Goal: Information Seeking & Learning: Learn about a topic

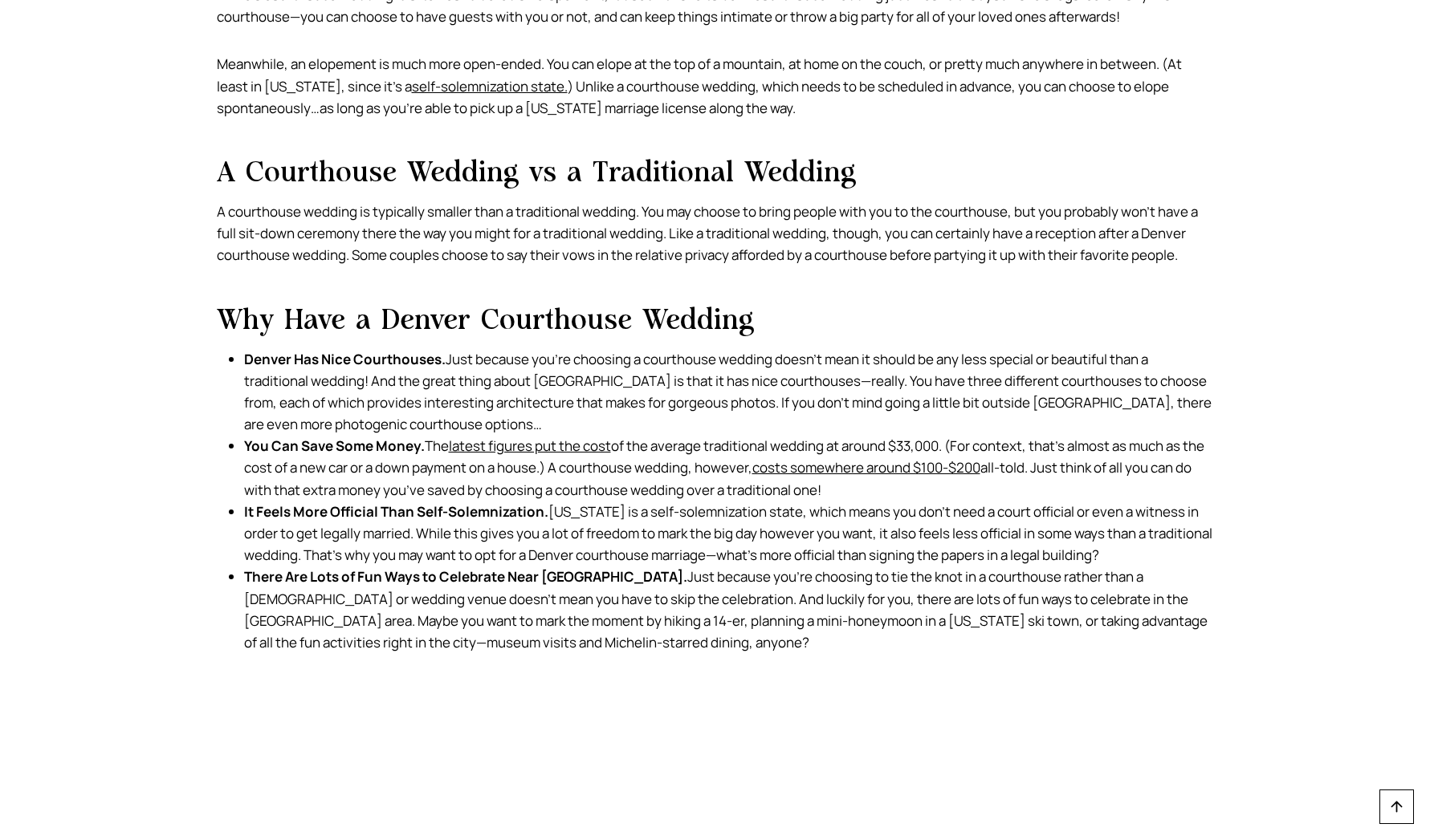
scroll to position [1656, 0]
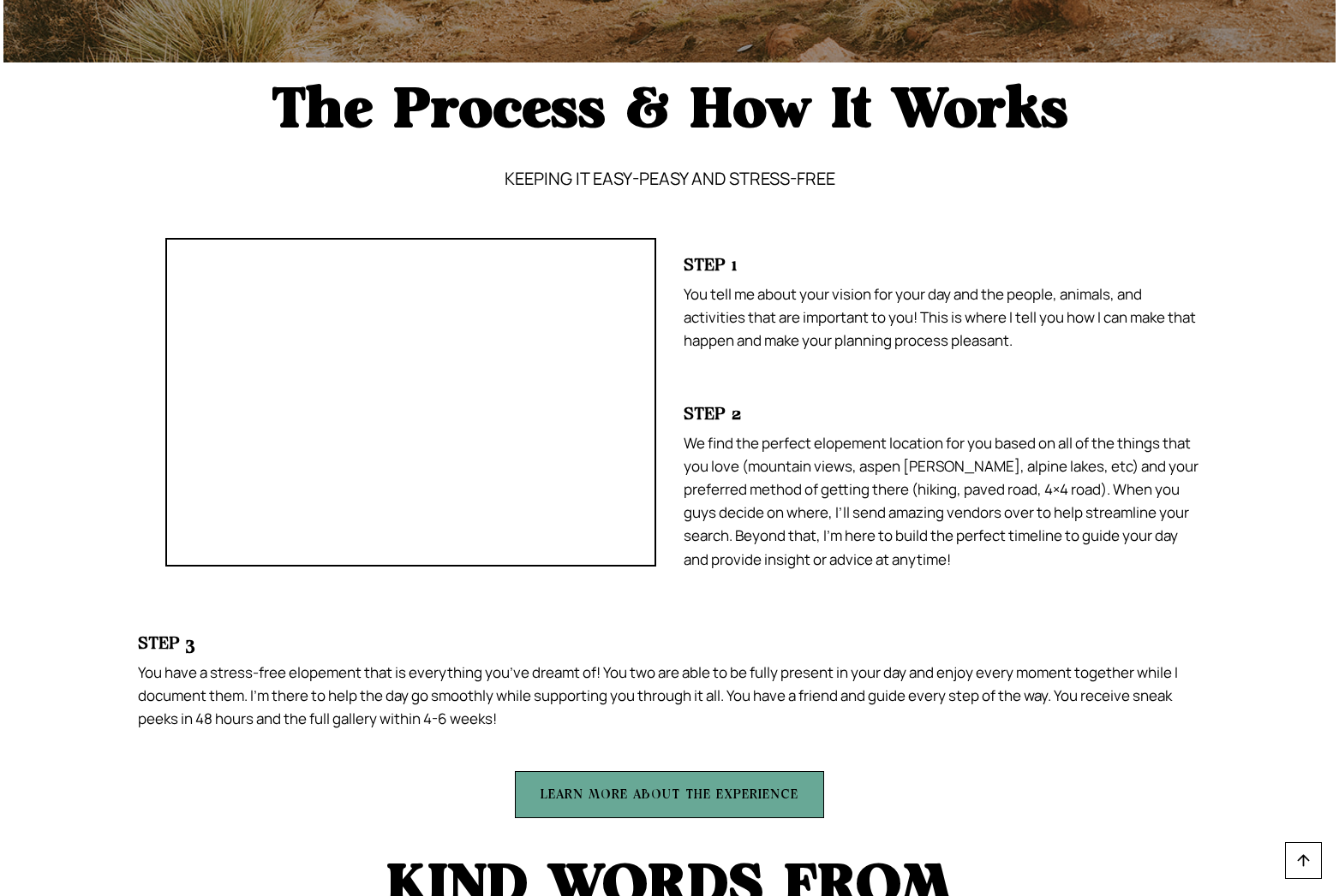
scroll to position [4193, 0]
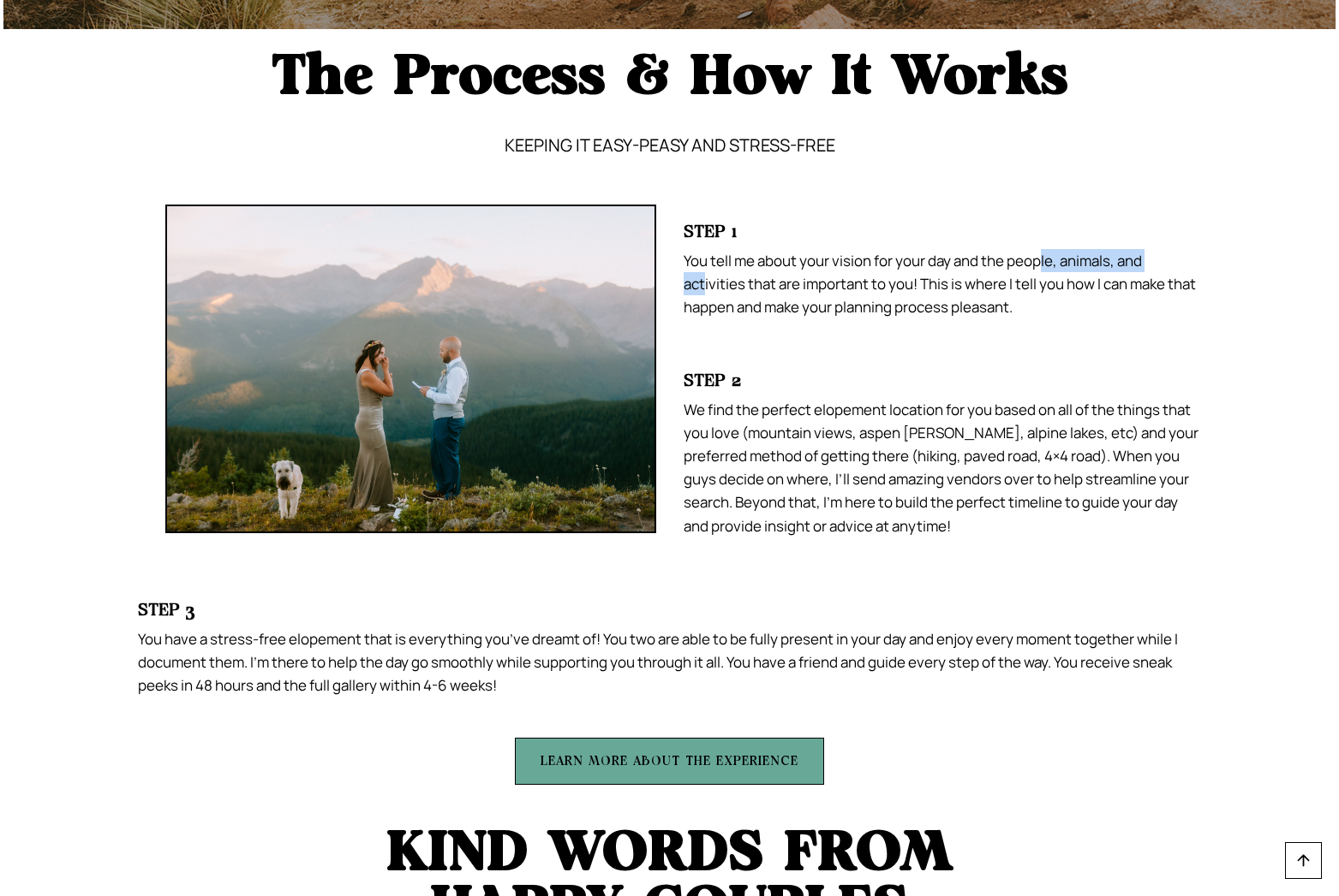
drag, startPoint x: 705, startPoint y: 308, endPoint x: 1047, endPoint y: 299, distance: 342.1
click at [1046, 296] on p "You tell me about your vision for your day and the people, animals, and activit…" at bounding box center [942, 284] width 518 height 71
drag, startPoint x: 1055, startPoint y: 341, endPoint x: 1082, endPoint y: 342, distance: 27.0
click at [1056, 319] on p "You tell me about your vision for your day and the people, animals, and activit…" at bounding box center [942, 284] width 518 height 71
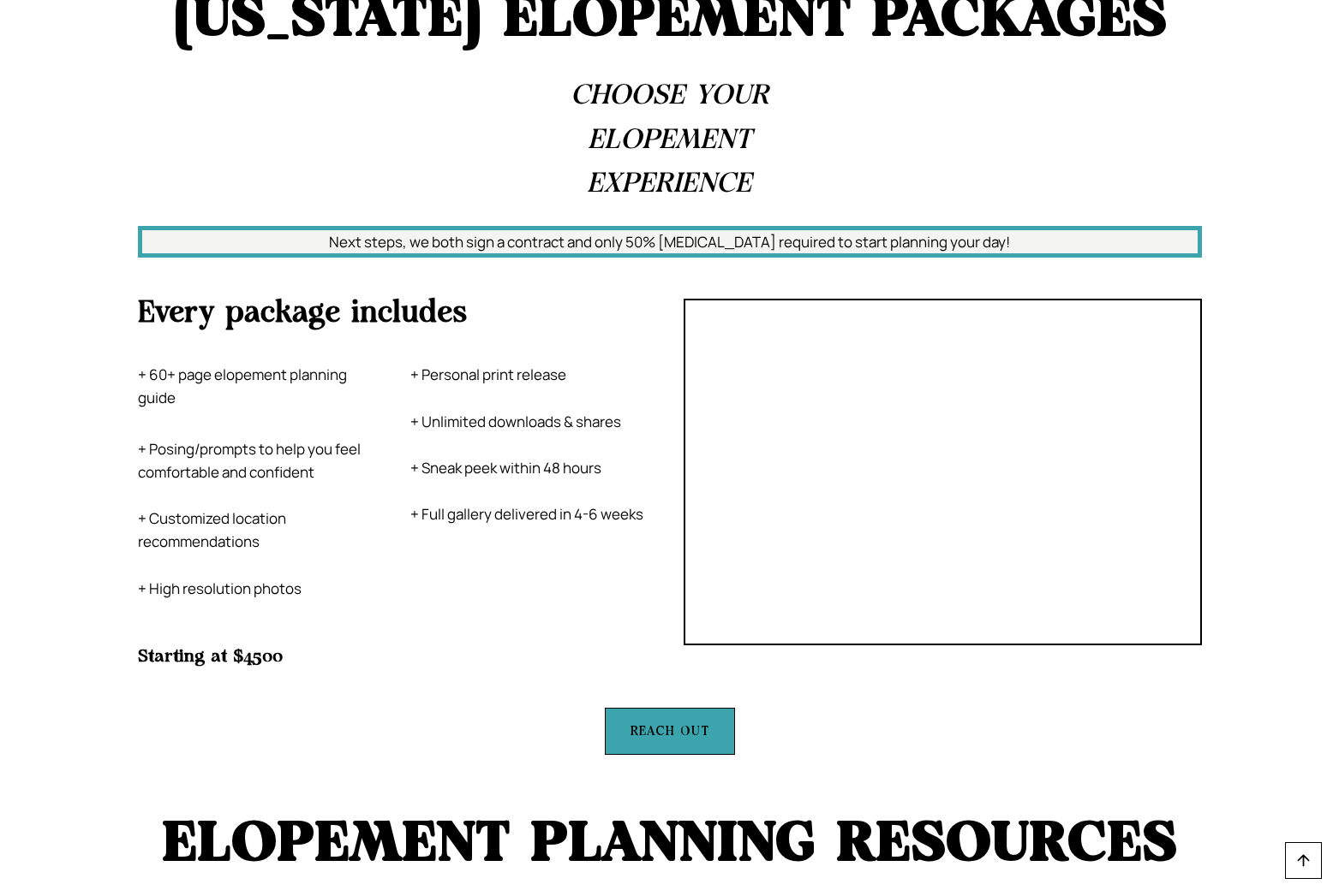
scroll to position [7139, 0]
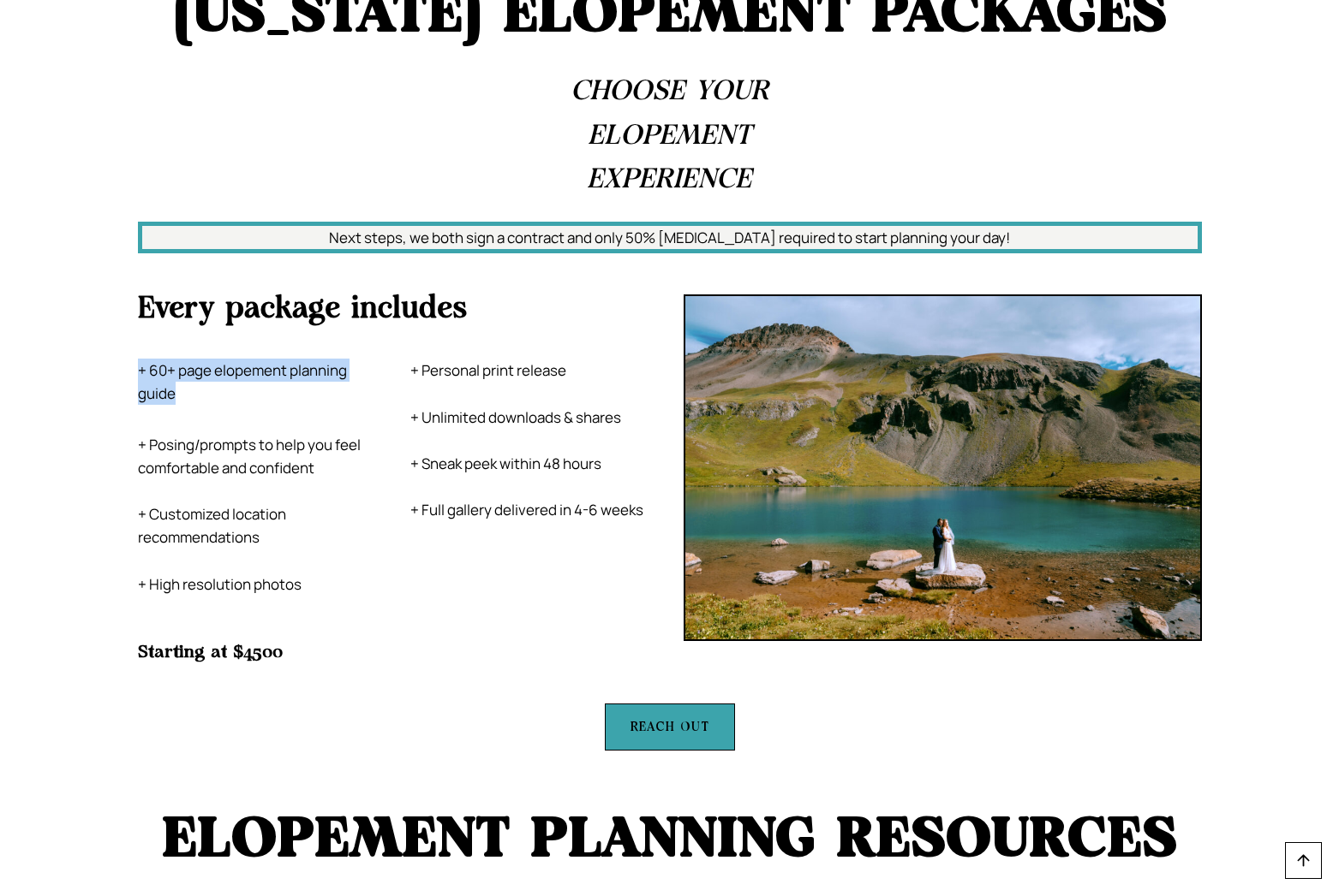
drag, startPoint x: 121, startPoint y: 307, endPoint x: 292, endPoint y: 323, distance: 171.7
click at [292, 323] on div "Every package includes + 60+ page elopement planning guide + Posing/prompts to …" at bounding box center [670, 479] width 1105 height 409
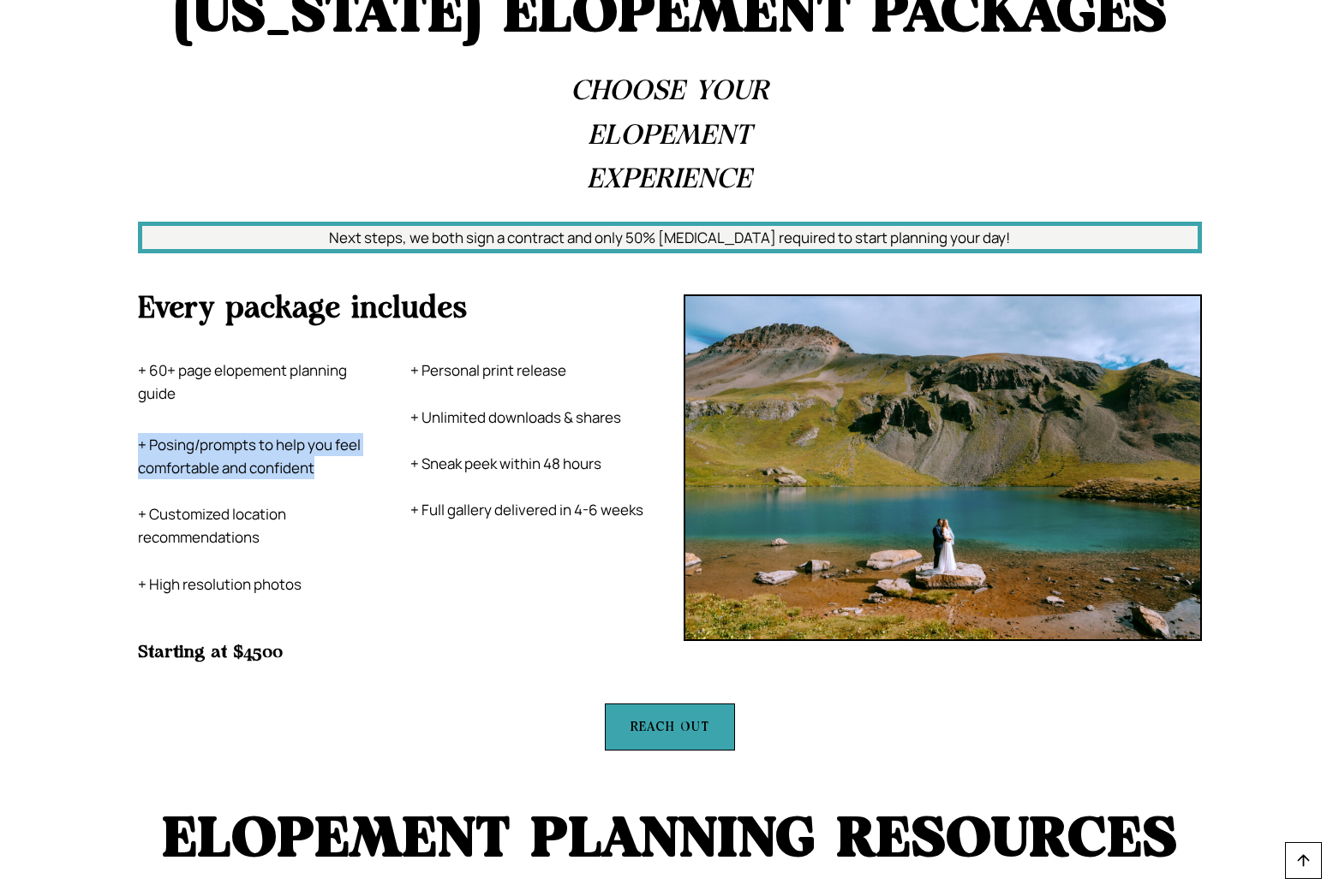
drag, startPoint x: 140, startPoint y: 371, endPoint x: 343, endPoint y: 402, distance: 205.4
click at [348, 433] on p "+ Posing/prompts to help you feel comfortable and confident + Customized locati…" at bounding box center [261, 514] width 246 height 163
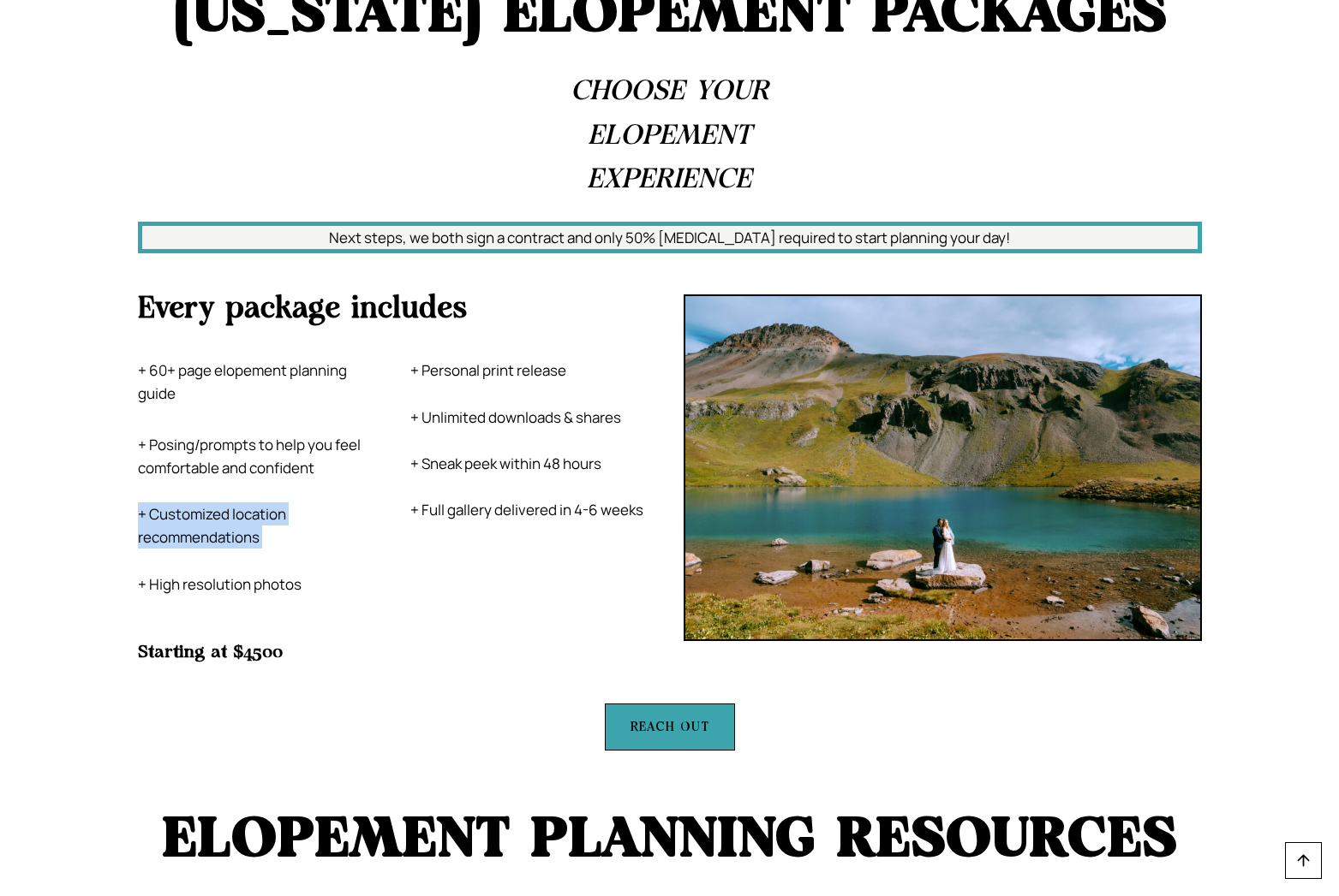
drag, startPoint x: 137, startPoint y: 446, endPoint x: 277, endPoint y: 480, distance: 144.1
click at [277, 480] on div "Every package includes + 60+ page elopement planning guide + Posing/prompts to …" at bounding box center [670, 479] width 1105 height 409
drag, startPoint x: 163, startPoint y: 528, endPoint x: 335, endPoint y: 540, distance: 172.4
click at [299, 528] on div "+ 60+ page elopement planning guide + Posing/prompts to help you feel comfortab…" at bounding box center [397, 477] width 518 height 278
click at [344, 545] on div "Every package includes + 60+ page elopement planning guide + Posing/prompts to …" at bounding box center [397, 479] width 518 height 368
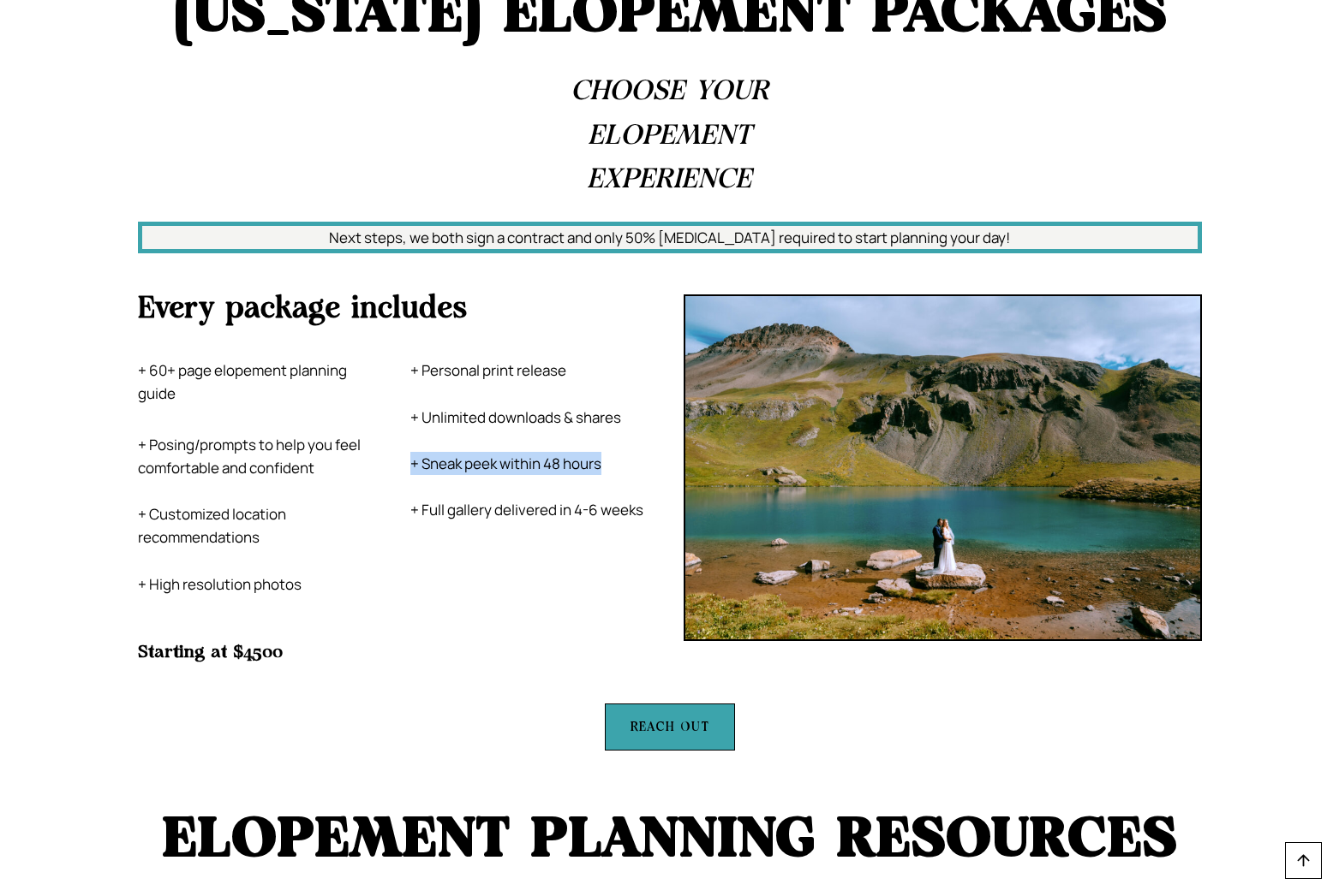
drag, startPoint x: 412, startPoint y: 396, endPoint x: 594, endPoint y: 402, distance: 182.1
click at [603, 398] on p "+ Personal print release + Unlimited downloads & shares + Sneak peek within 48 …" at bounding box center [533, 440] width 246 height 163
click at [454, 542] on div "Every package includes + 60+ page elopement planning guide + Posing/prompts to …" at bounding box center [397, 479] width 518 height 368
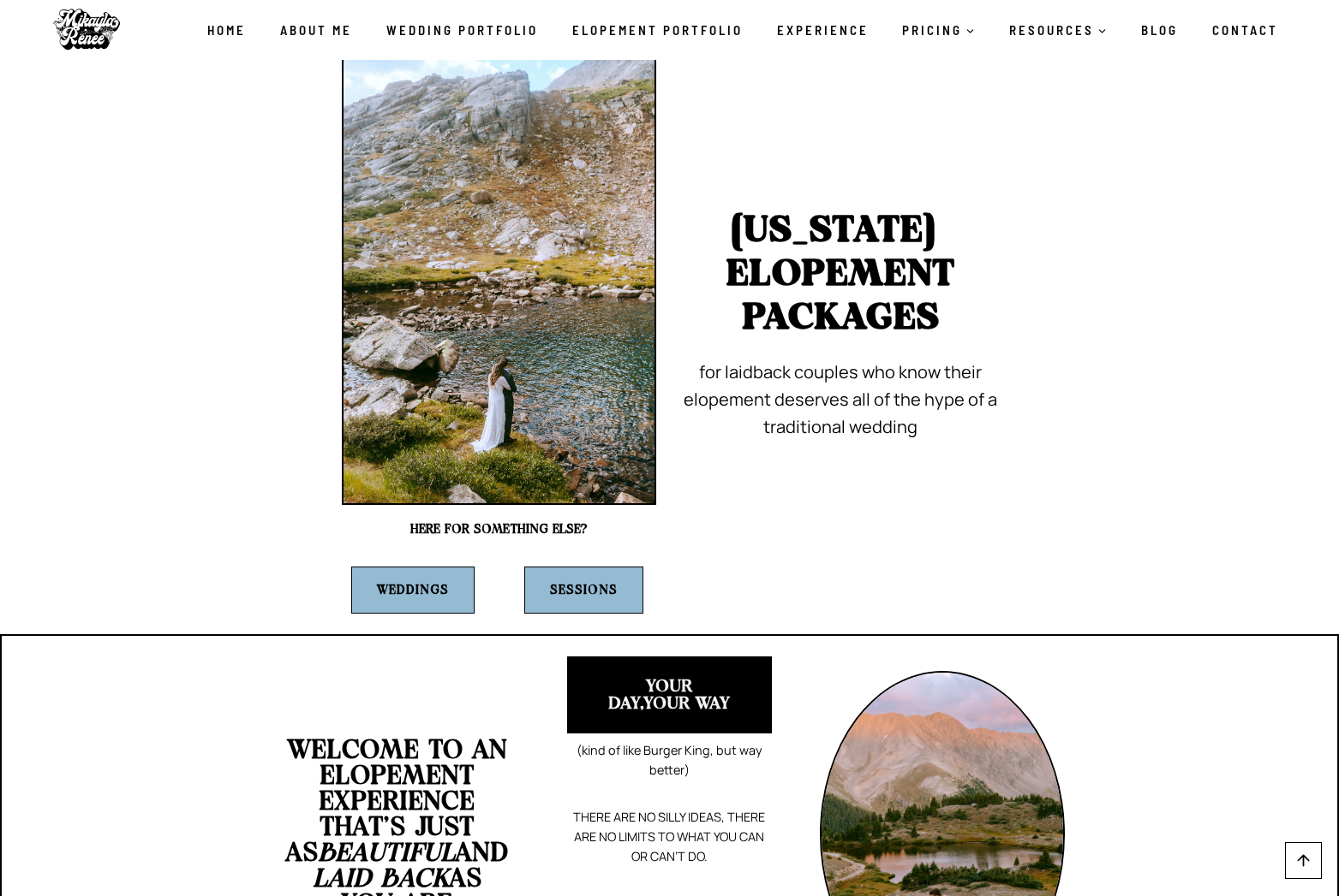
scroll to position [0, 0]
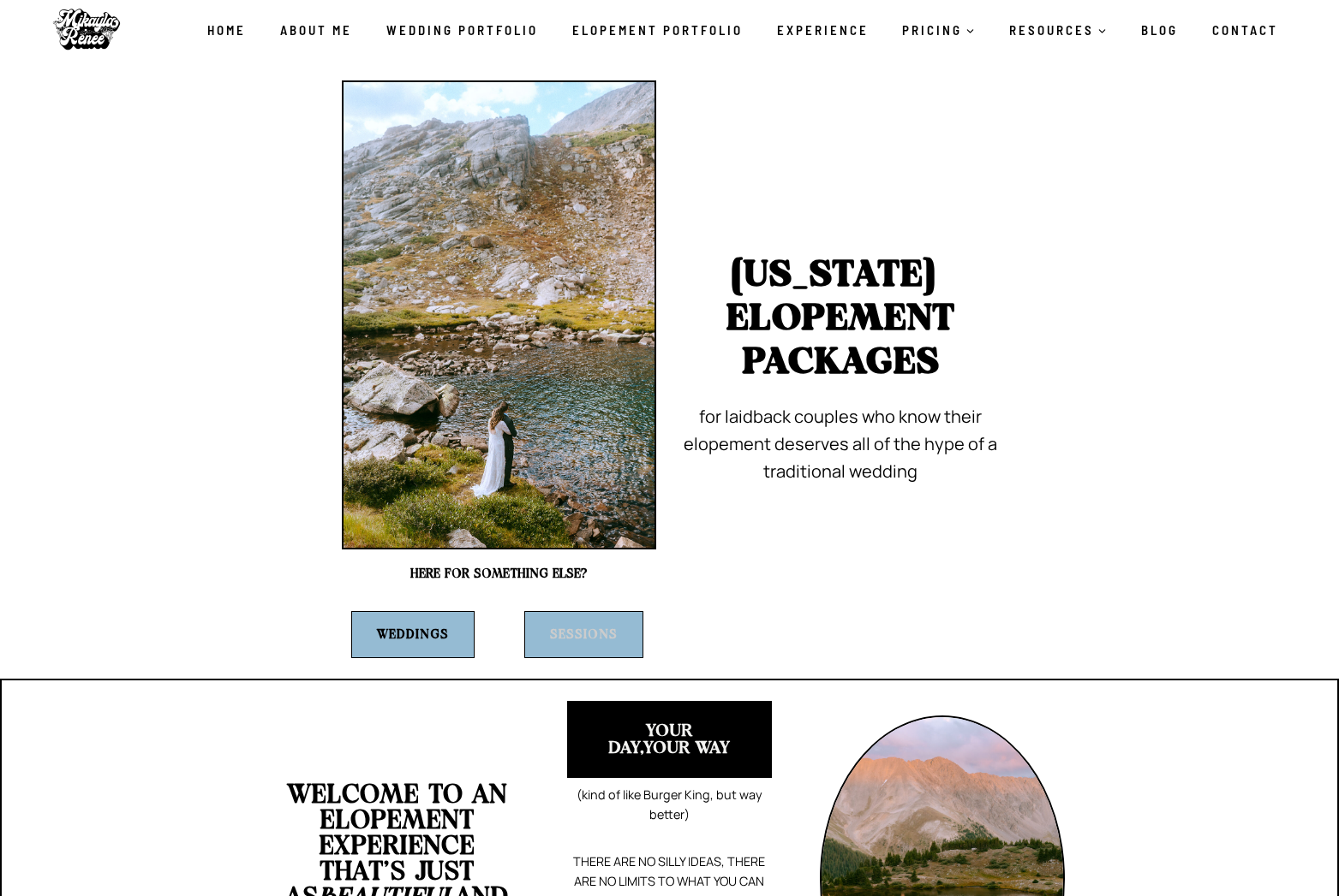
click at [597, 631] on strong "Sessions" at bounding box center [583, 635] width 68 height 13
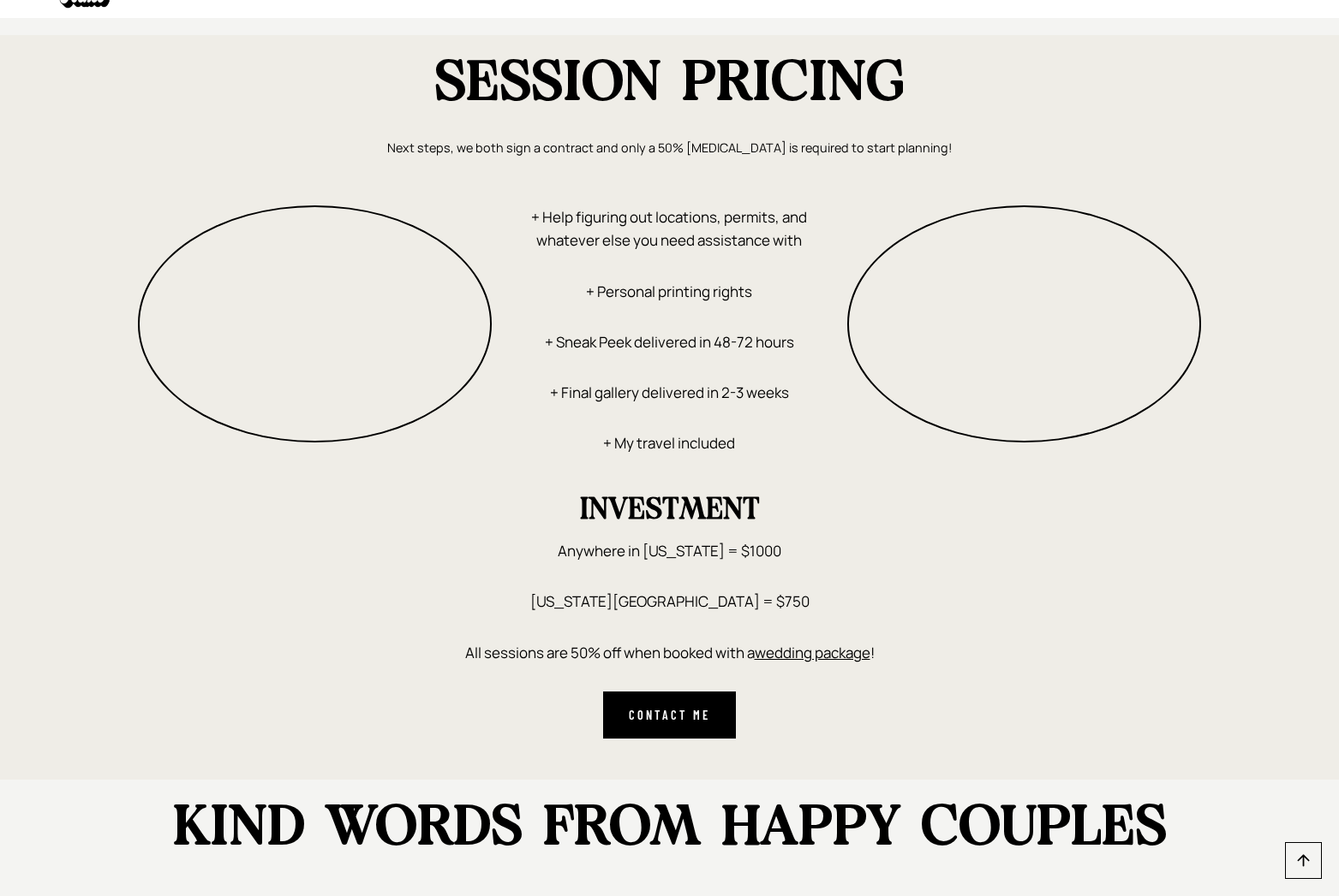
scroll to position [2272, 0]
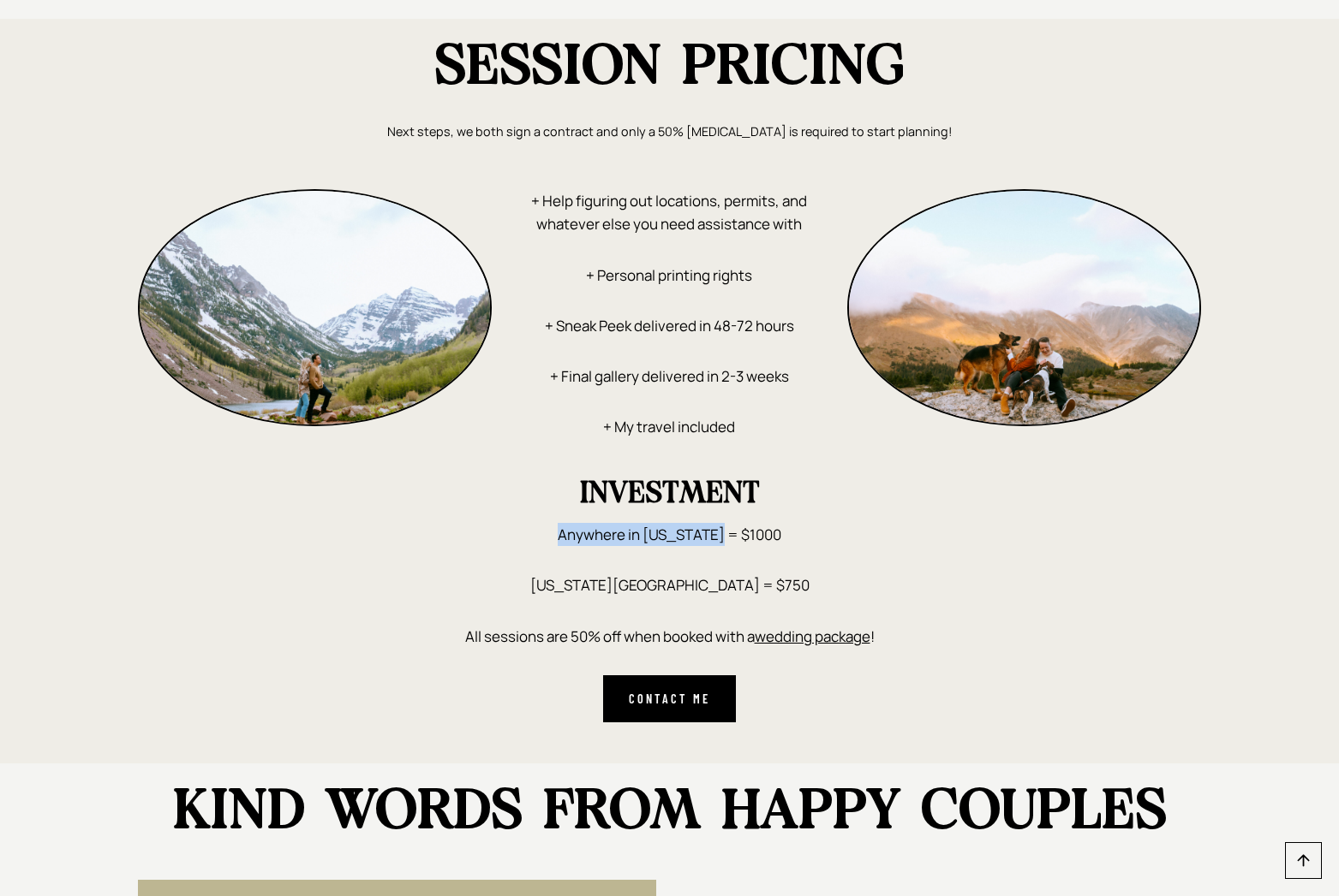
drag, startPoint x: 564, startPoint y: 552, endPoint x: 729, endPoint y: 546, distance: 165.1
click at [729, 546] on p "Anywhere in [US_STATE] = $1000" at bounding box center [670, 535] width 1064 height 24
drag, startPoint x: 789, startPoint y: 547, endPoint x: 562, endPoint y: 519, distance: 228.7
click at [562, 519] on div "INVESTMENT Anywhere in Colorado = $1000 Colorado Springs = $750 All sessions ar…" at bounding box center [670, 601] width 1064 height 243
click at [610, 508] on strong "INVESTMENT" at bounding box center [670, 495] width 180 height 29
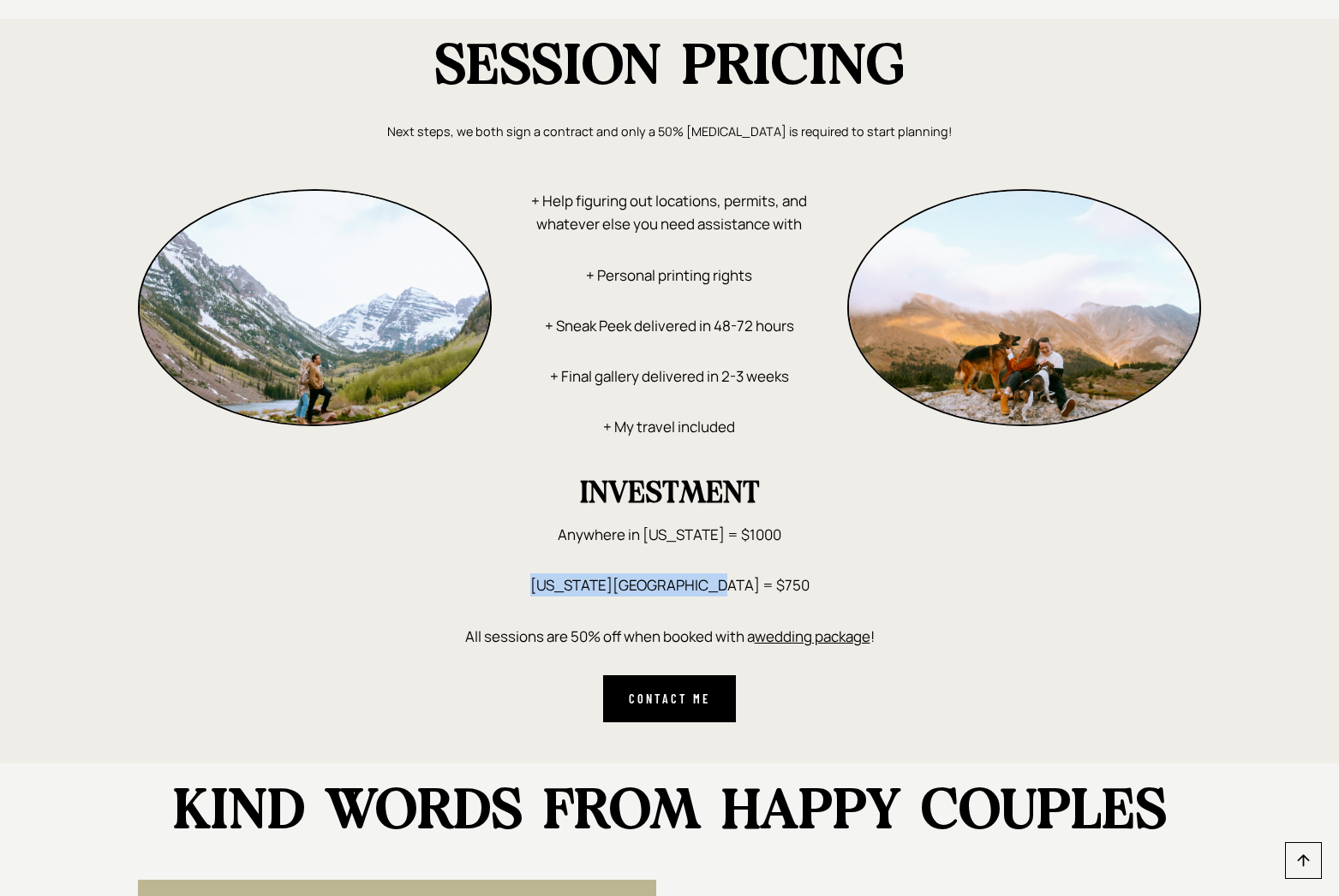
drag, startPoint x: 588, startPoint y: 598, endPoint x: 787, endPoint y: 592, distance: 199.1
click at [787, 592] on p "Colorado Springs = $750" at bounding box center [670, 586] width 1064 height 24
click at [788, 593] on p "Colorado Springs = $750" at bounding box center [670, 586] width 1064 height 24
drag, startPoint x: 453, startPoint y: 651, endPoint x: 504, endPoint y: 644, distance: 51.5
click at [511, 625] on div "INVESTMENT Anywhere in Colorado = $1000 Colorado Springs = $750 All sessions ar…" at bounding box center [670, 601] width 1064 height 243
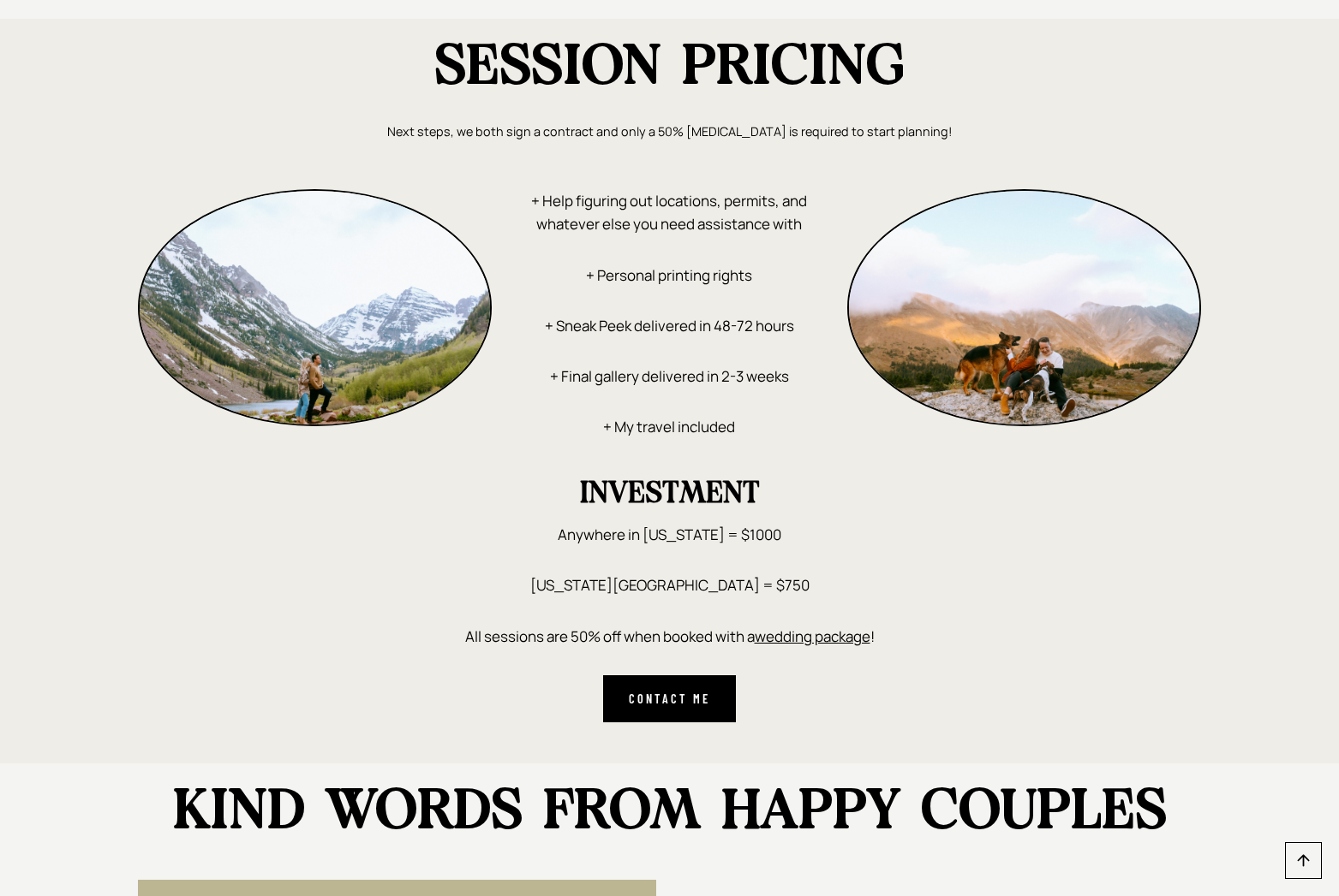
click at [504, 648] on p "All sessions are 50% off when booked with a wedding package !" at bounding box center [670, 637] width 1064 height 24
drag, startPoint x: 552, startPoint y: 650, endPoint x: 624, endPoint y: 647, distance: 72.1
click at [624, 647] on p "All sessions are 50% off when booked with a wedding package !" at bounding box center [670, 637] width 1064 height 24
click at [630, 646] on p "All sessions are 50% off when booked with a wedding package !" at bounding box center [670, 637] width 1064 height 24
drag, startPoint x: 632, startPoint y: 646, endPoint x: 714, endPoint y: 642, distance: 82.1
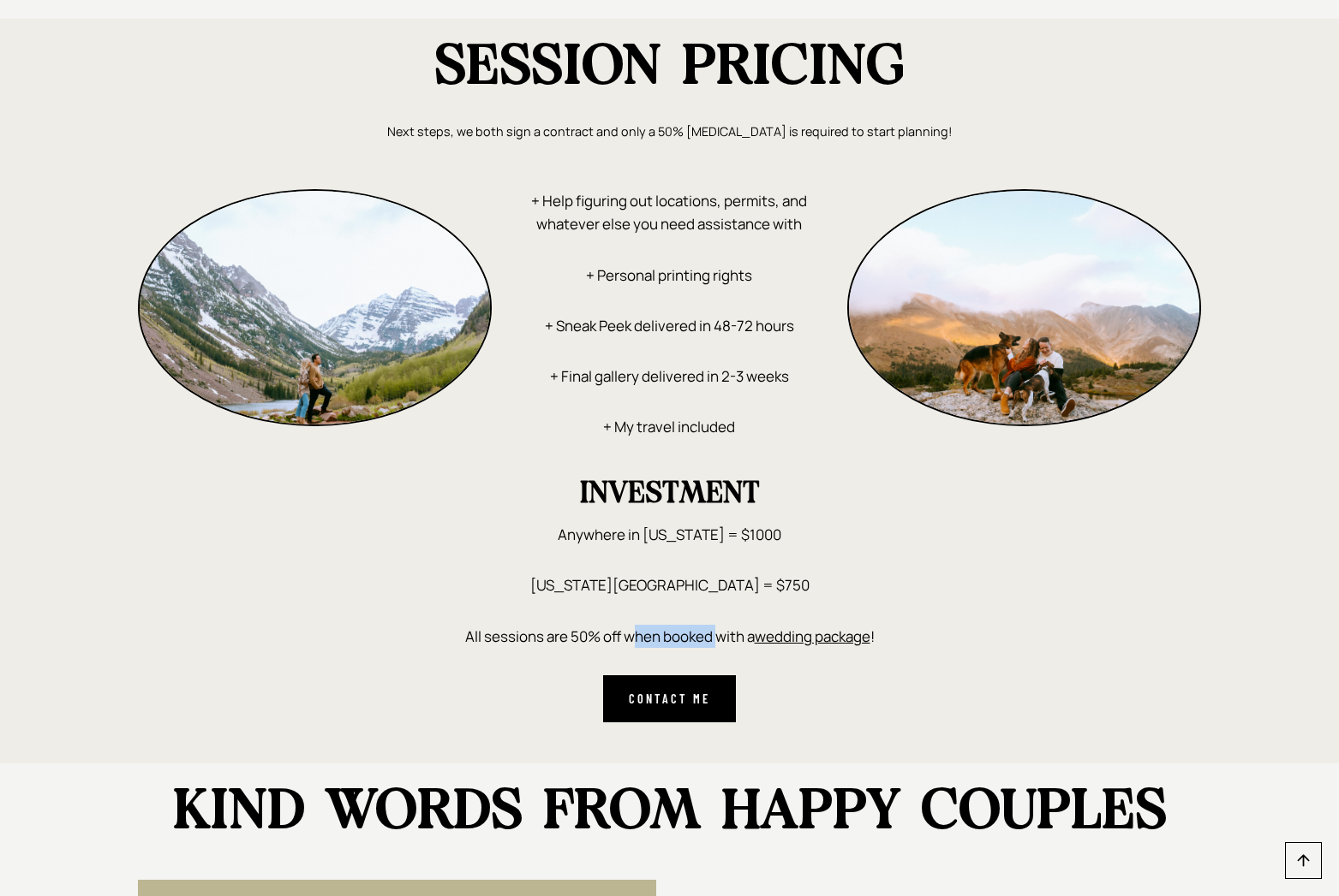
click at [714, 642] on p "All sessions are 50% off when booked with a wedding package !" at bounding box center [670, 637] width 1064 height 24
click at [750, 664] on div "INVESTMENT Anywhere in Colorado = $1000 Colorado Springs = $750 All sessions ar…" at bounding box center [670, 601] width 1064 height 243
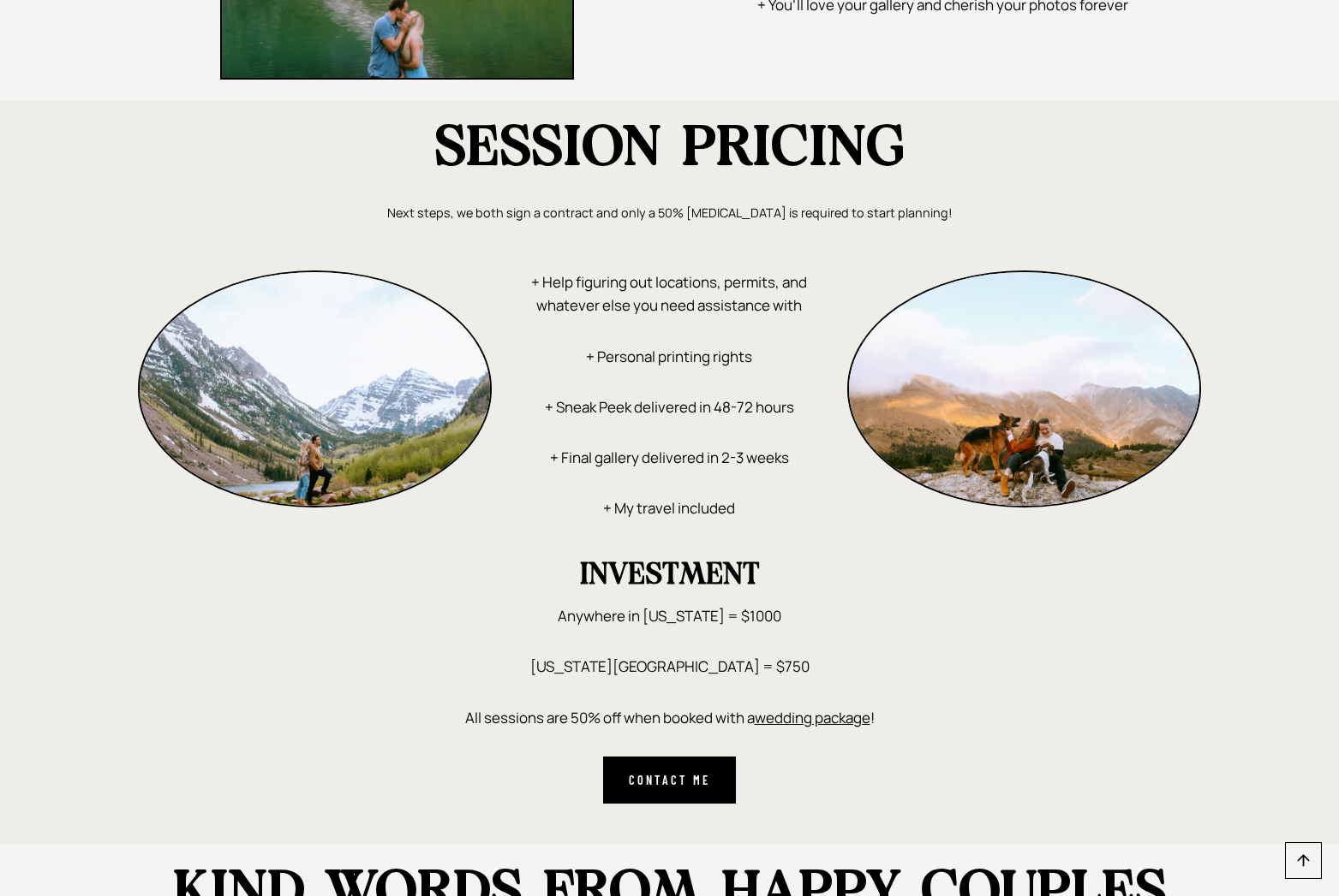
scroll to position [2399, 0]
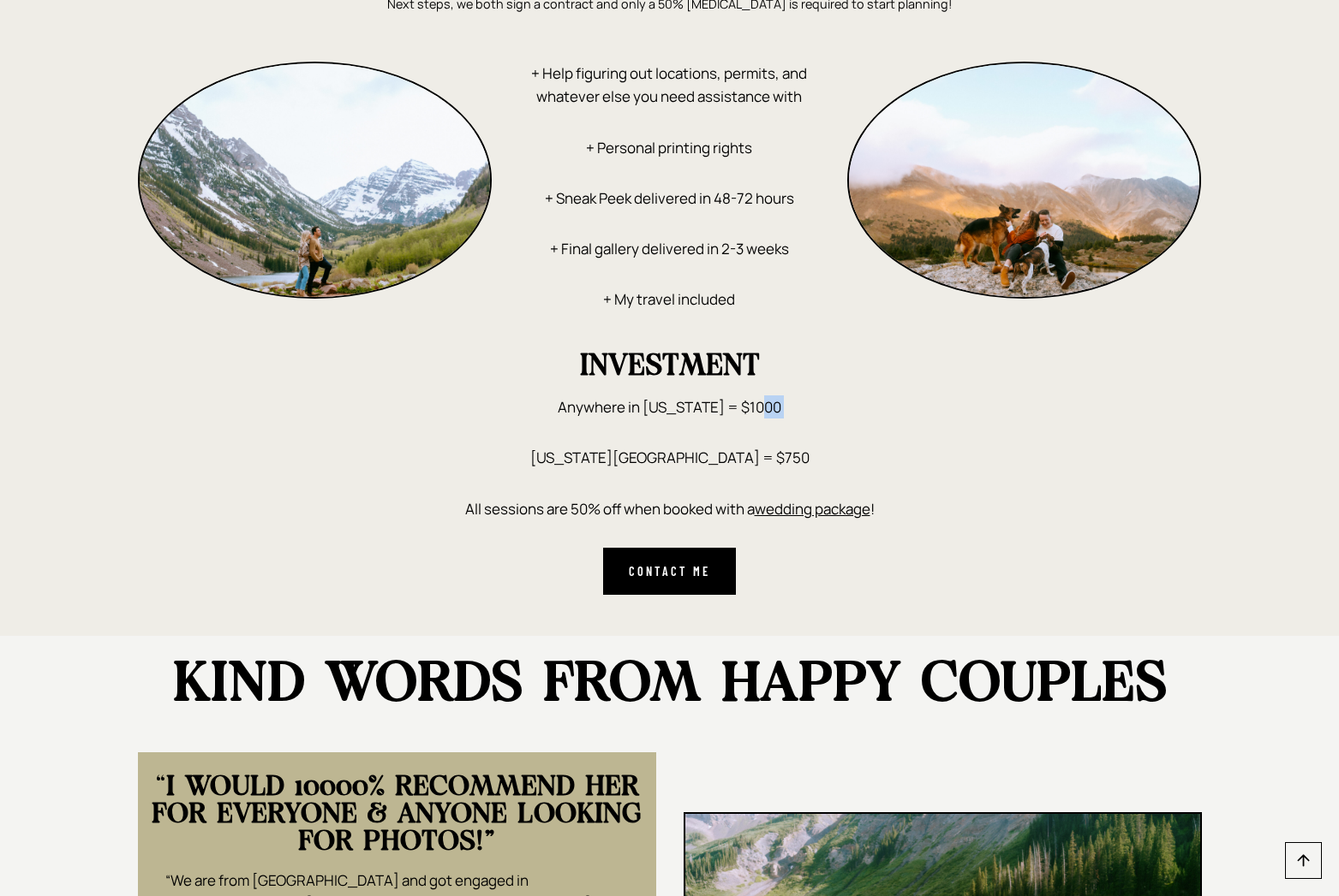
drag, startPoint x: 795, startPoint y: 412, endPoint x: 555, endPoint y: 429, distance: 240.6
click at [543, 433] on div "INVESTMENT Anywhere in Colorado = $1000 Colorado Springs = $750 All sessions ar…" at bounding box center [670, 473] width 1064 height 243
drag, startPoint x: 575, startPoint y: 417, endPoint x: 826, endPoint y: 410, distance: 251.1
click at [821, 407] on p "Anywhere in Colorado = $1000" at bounding box center [670, 407] width 1064 height 24
click at [852, 419] on p "Anywhere in Colorado = $1000" at bounding box center [670, 407] width 1064 height 24
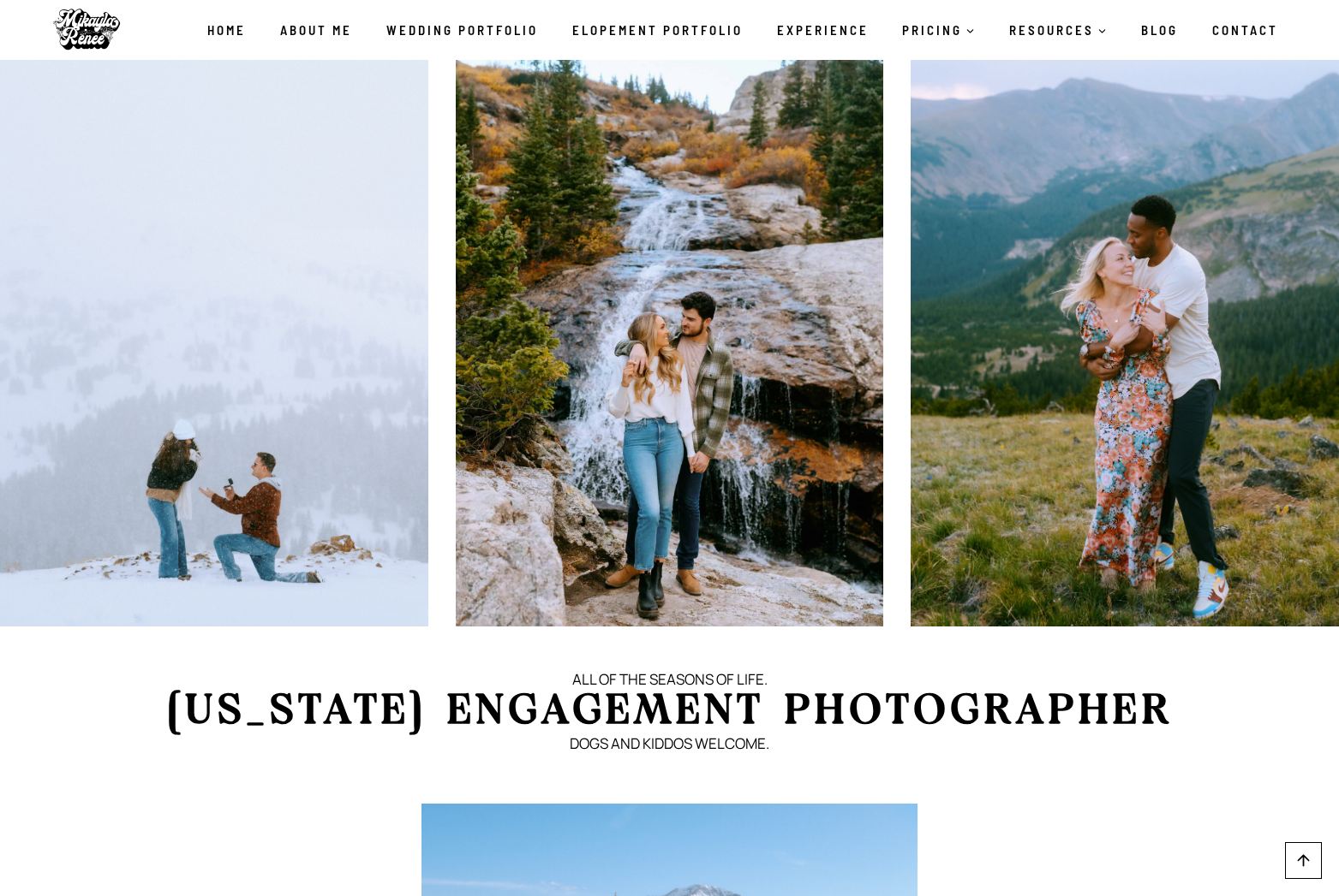
scroll to position [0, 0]
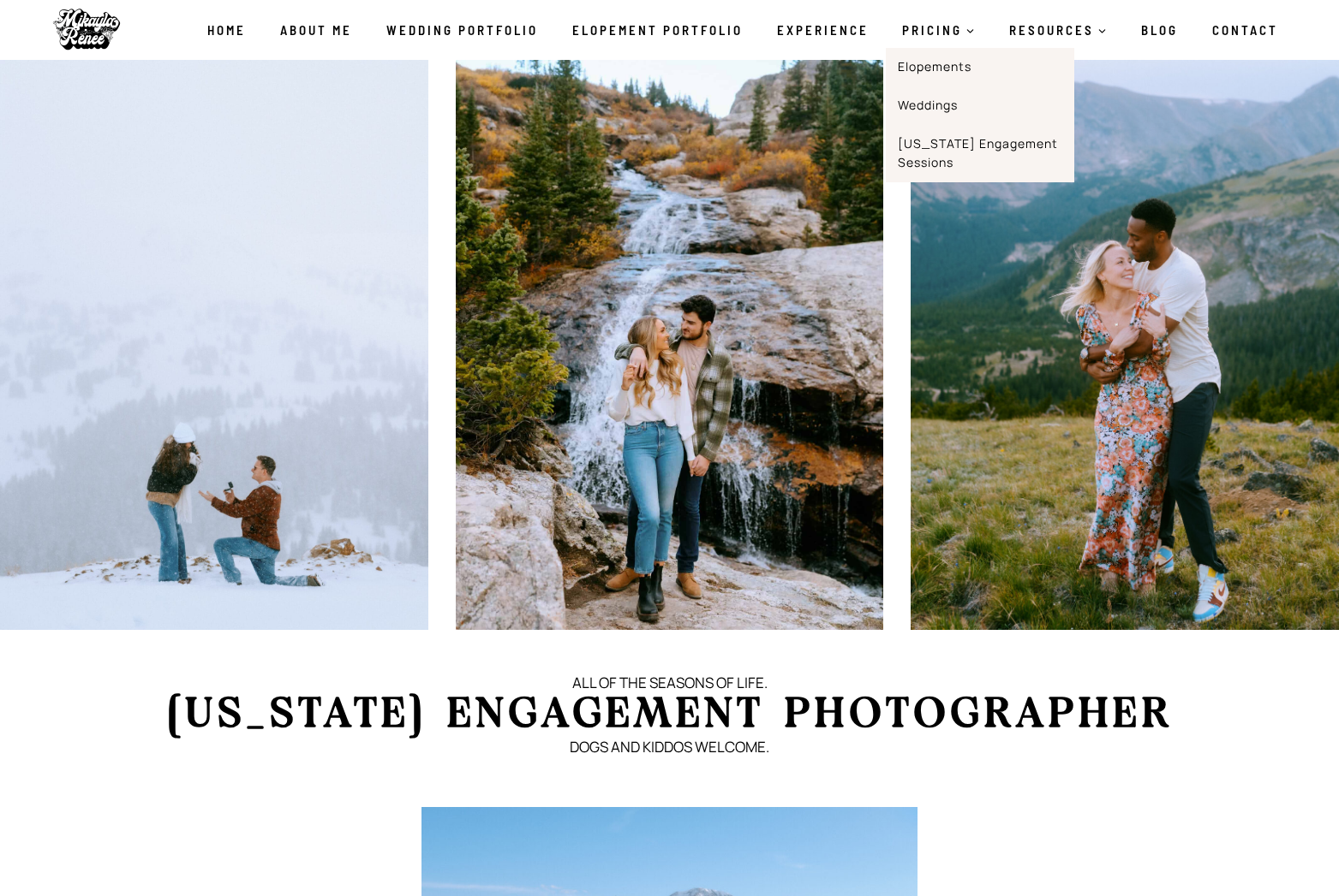
click at [997, 146] on link "[US_STATE] Engagement Sessions" at bounding box center [980, 153] width 188 height 58
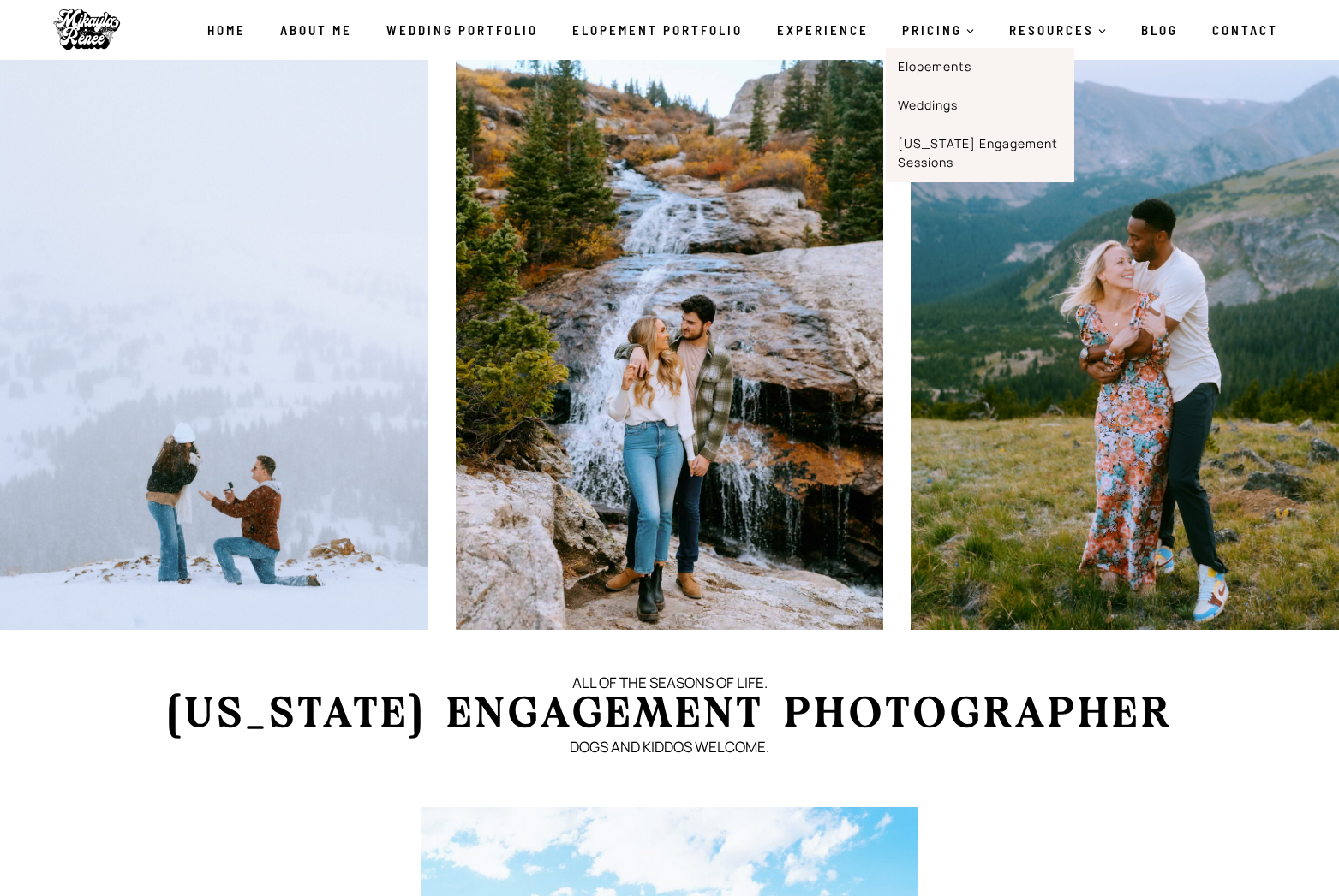
click at [957, 26] on span "PRICING Expand" at bounding box center [938, 29] width 72 height 21
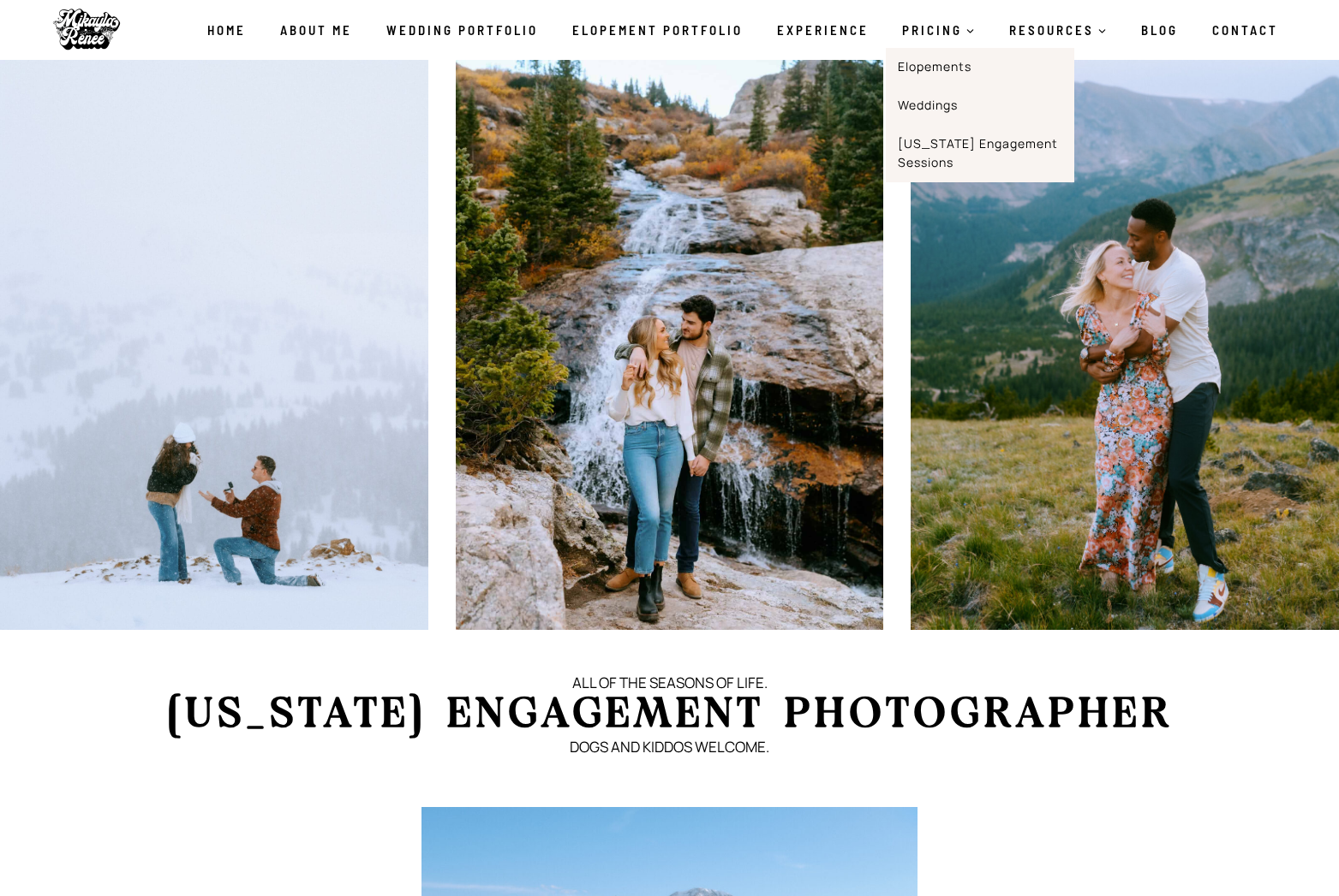
click at [922, 70] on link "Elopements" at bounding box center [980, 67] width 188 height 38
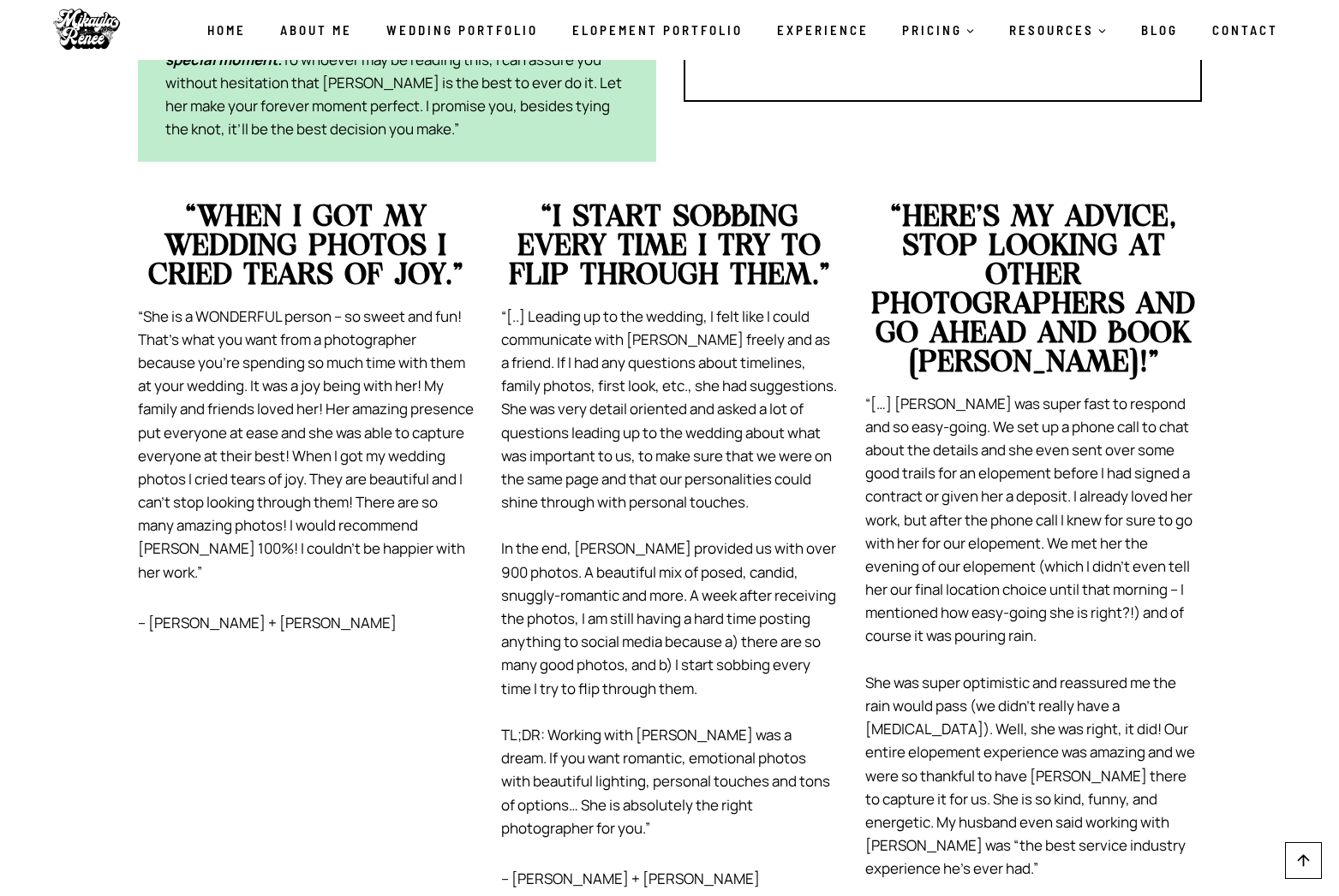
scroll to position [5312, 0]
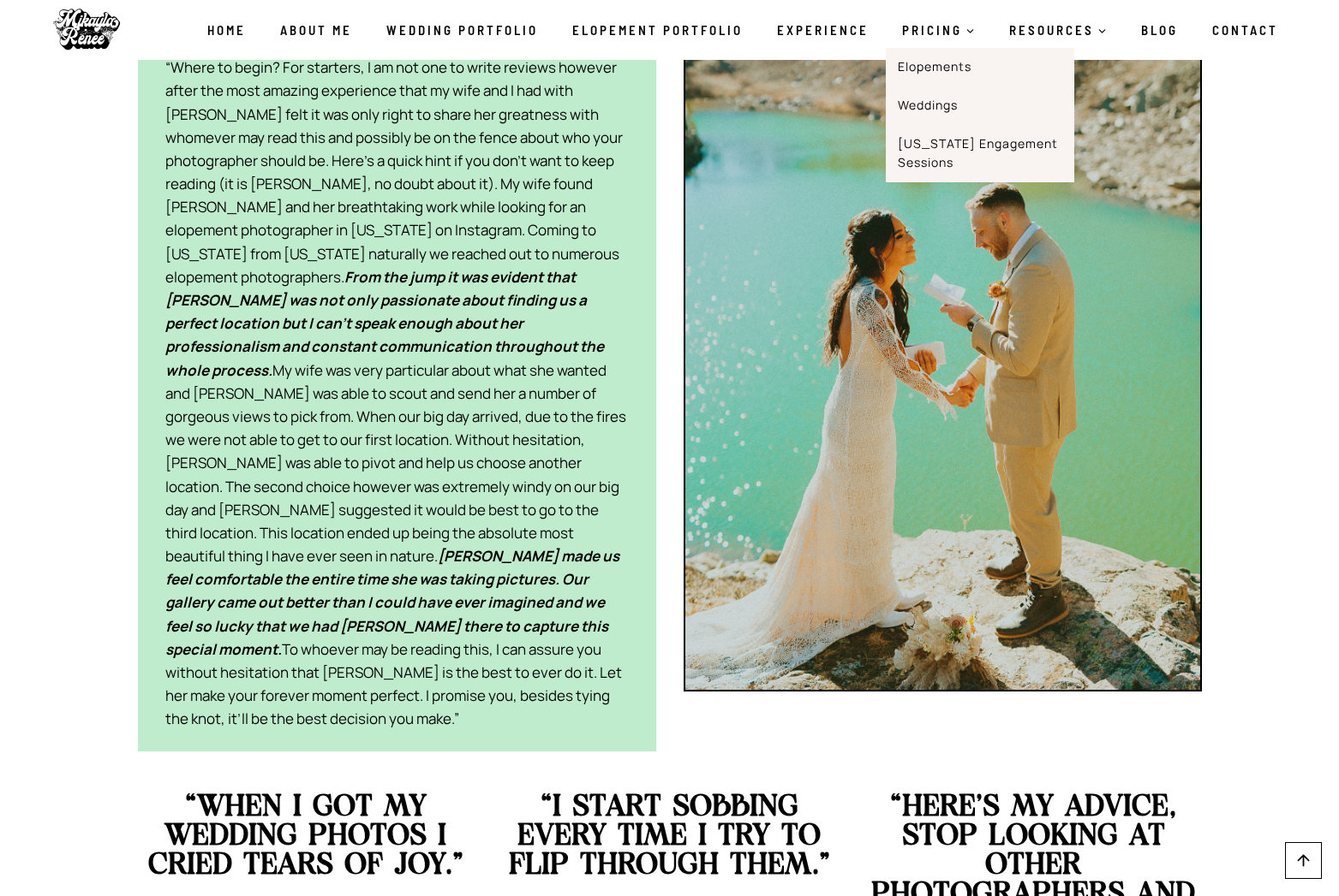
click at [931, 32] on span "PRICING Expand" at bounding box center [938, 29] width 72 height 21
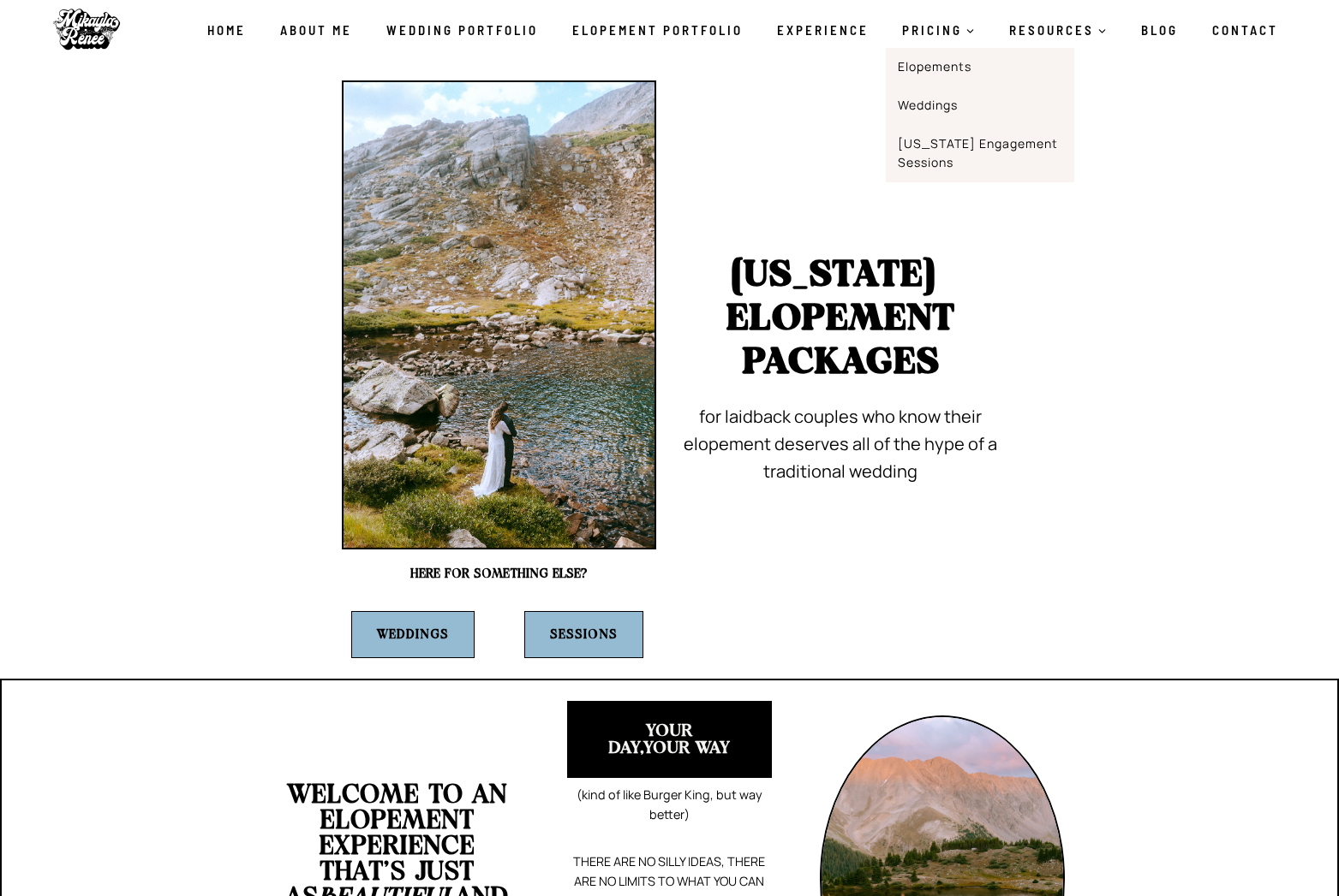
click at [934, 113] on link "Weddings" at bounding box center [980, 105] width 188 height 38
